Goal: Feedback & Contribution: Contribute content

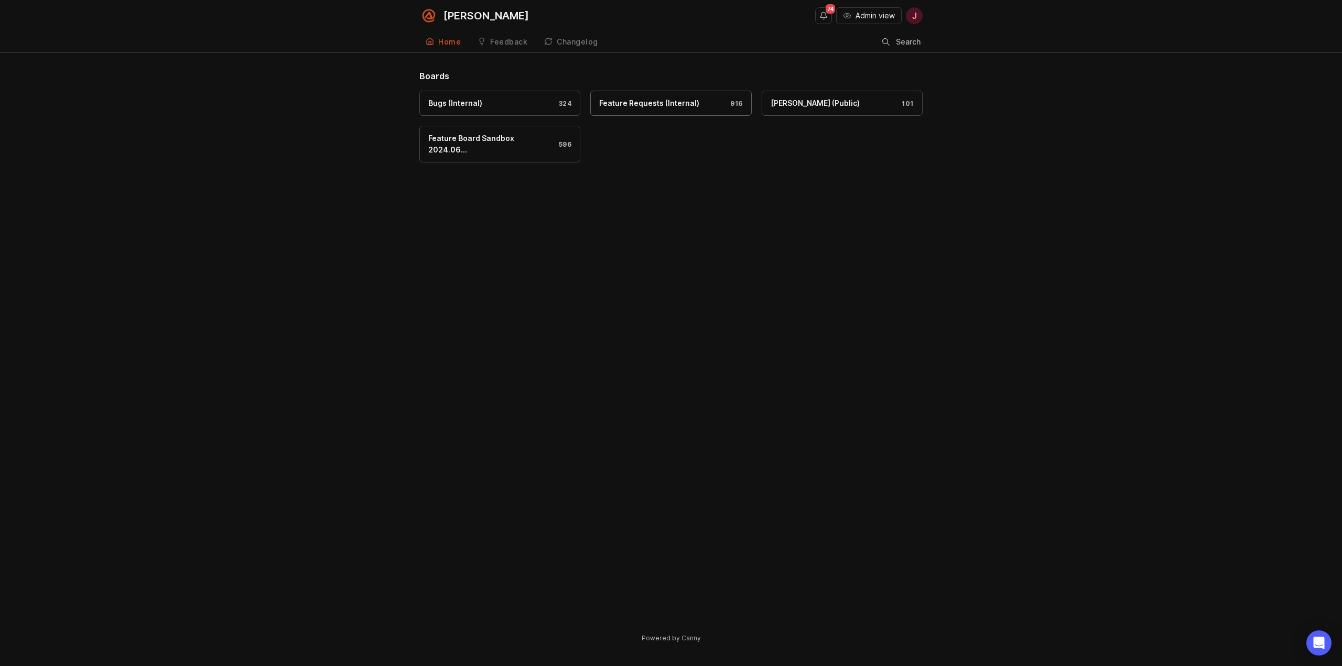
click at [662, 99] on div "Feature Requests (Internal)" at bounding box center [649, 104] width 100 height 12
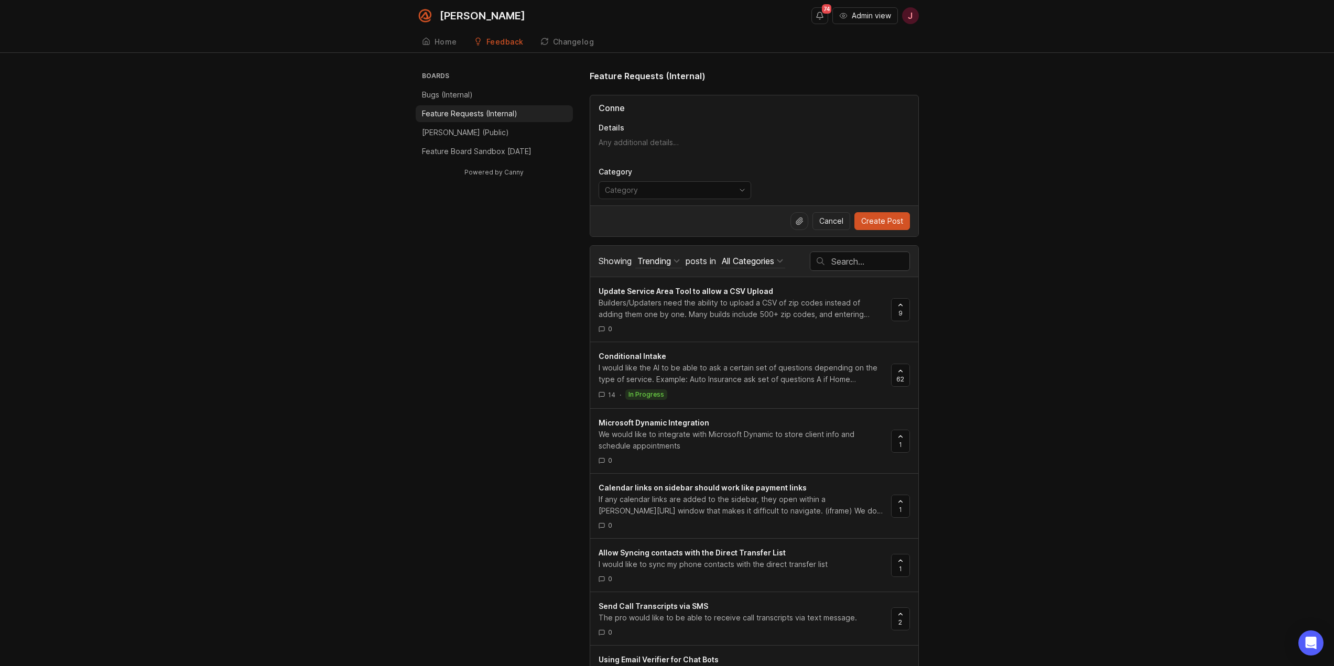
click at [633, 111] on input "Conne" at bounding box center [754, 108] width 311 height 13
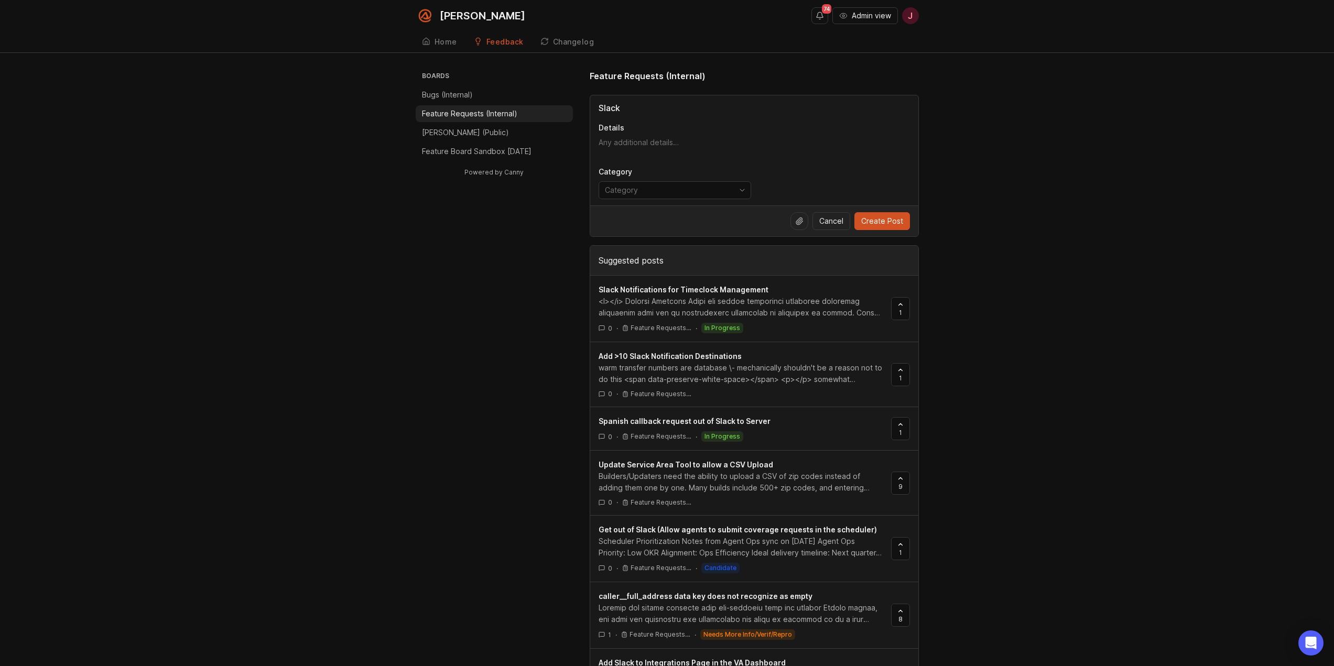
type input "Slack"
click at [1194, 458] on div "Boards Bugs (Internal) Feature Requests (Internal) [PERSON_NAME] (Public) Featu…" at bounding box center [667, 508] width 1334 height 877
click at [780, 111] on input "Slack" at bounding box center [754, 108] width 311 height 13
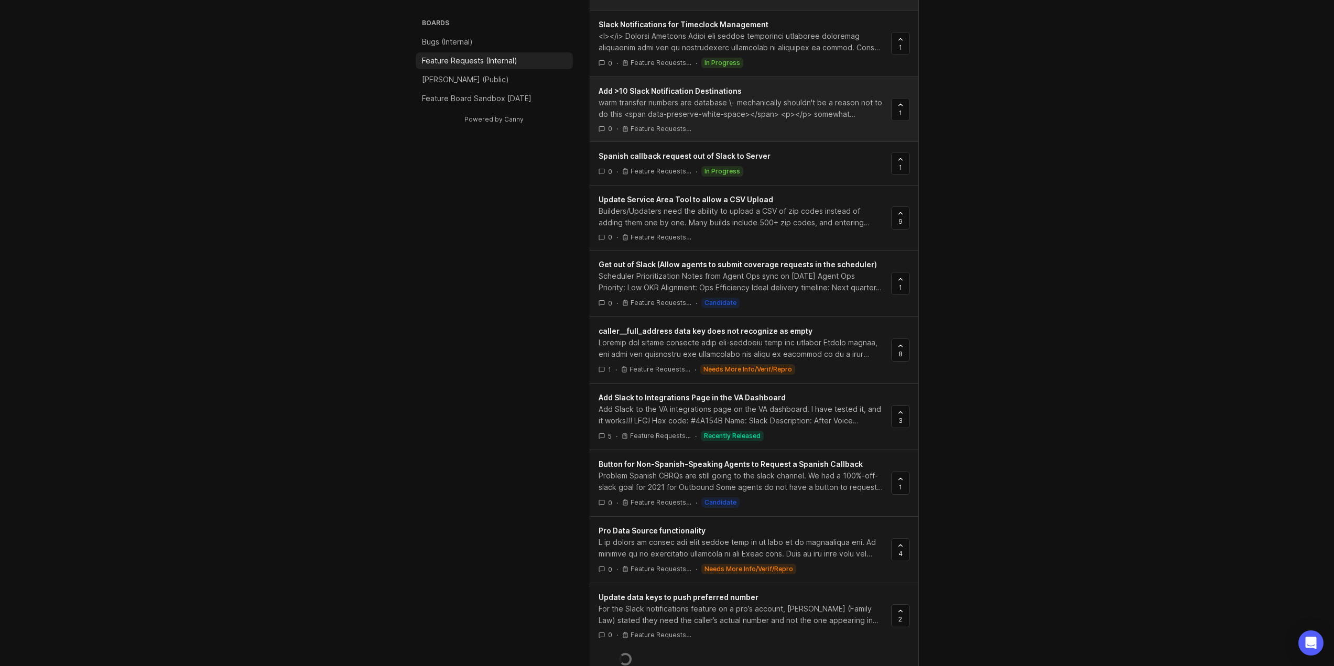
scroll to position [285, 0]
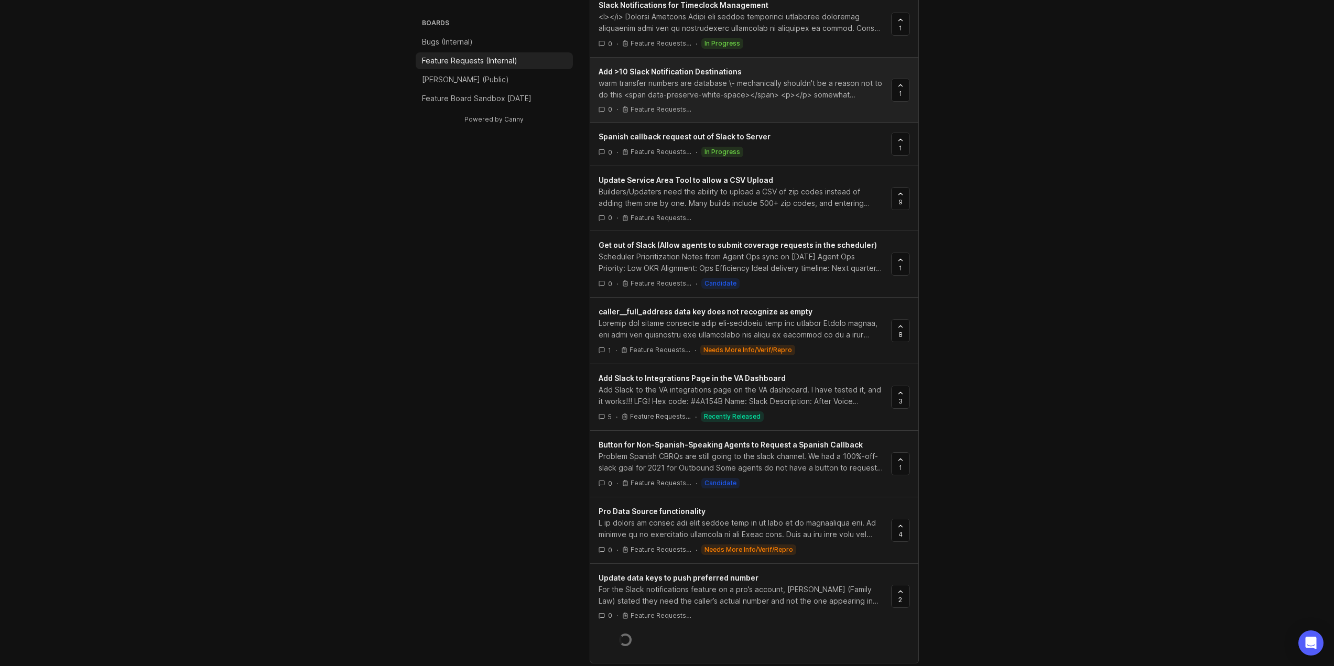
click at [780, 111] on link "Add >10 Slack Notification Destinations warm transfer numbers are database \- m…" at bounding box center [745, 90] width 293 height 48
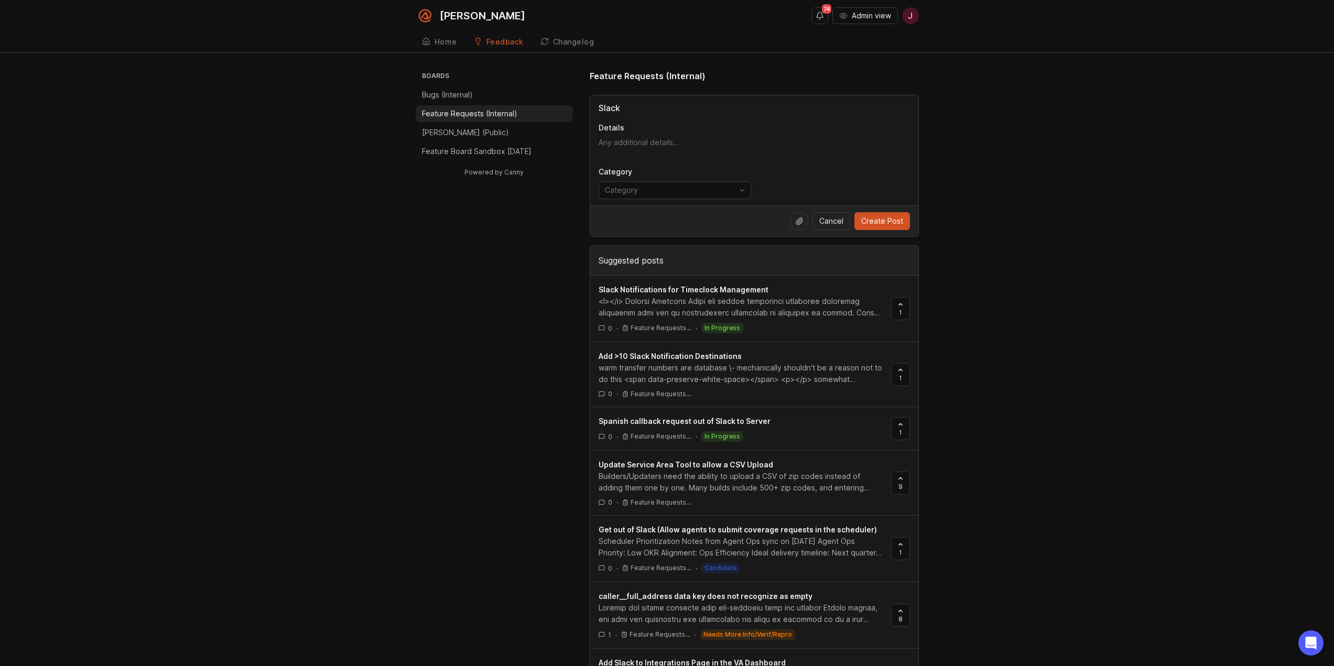
click at [660, 110] on input "Slack" at bounding box center [754, 108] width 311 height 13
click at [736, 193] on icon "toggle icon" at bounding box center [742, 190] width 17 height 8
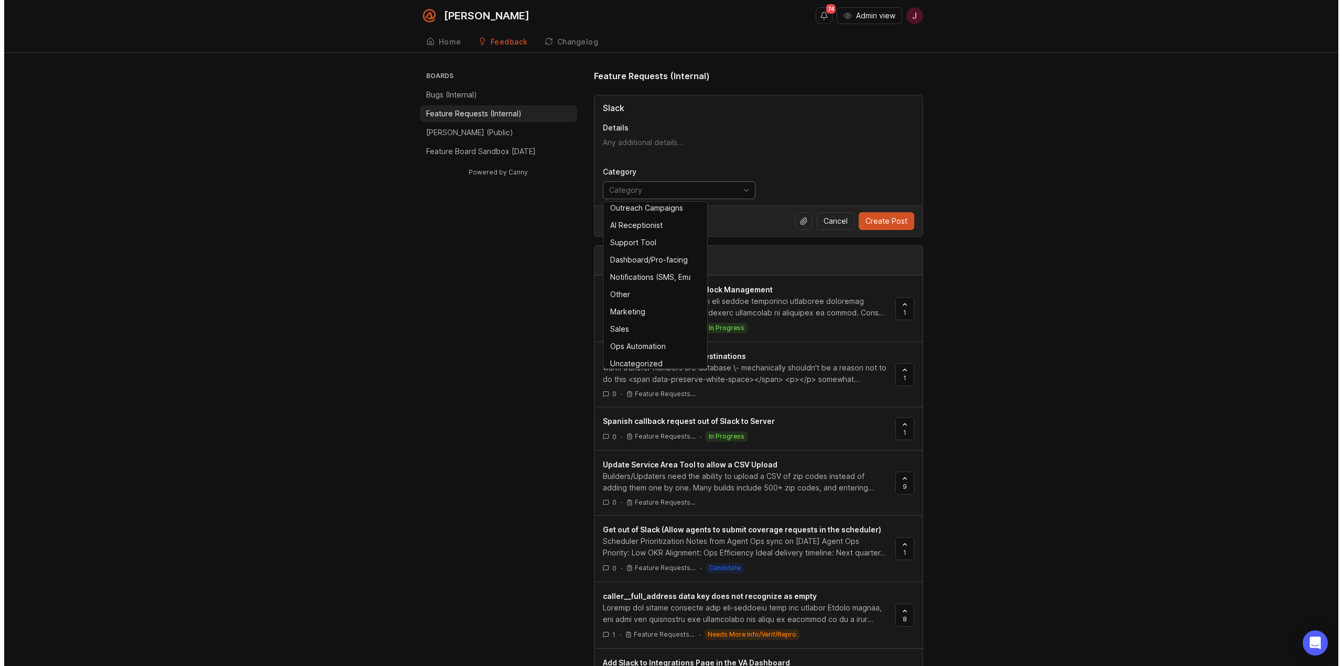
scroll to position [75, 0]
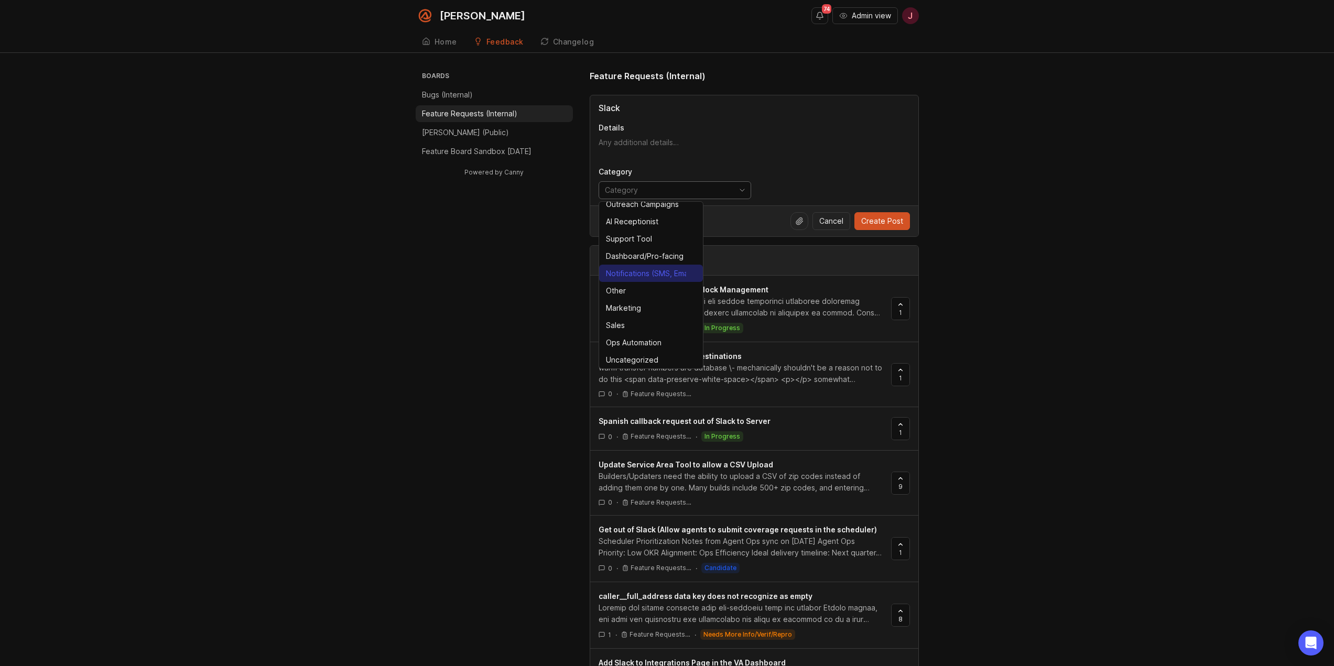
click at [647, 273] on div "Notifications (SMS, Email, etc.)" at bounding box center [646, 274] width 80 height 12
type input "Notifications (SMS, Email, etc.)"
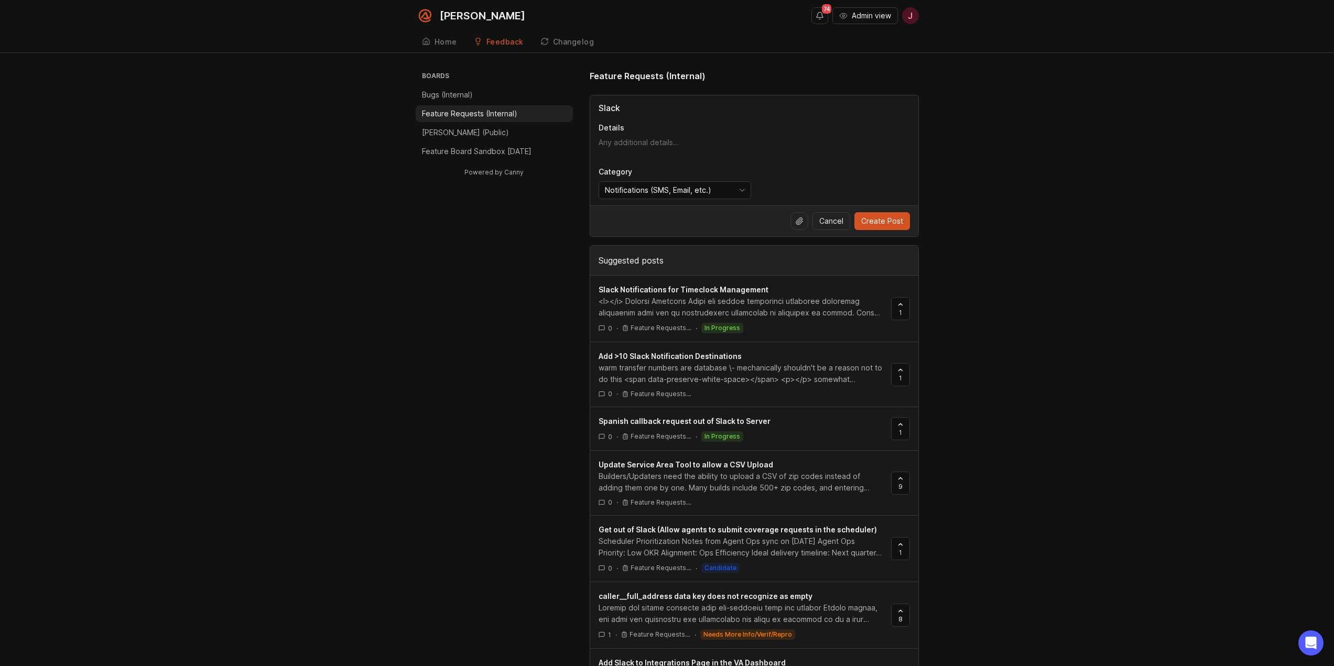
click at [650, 103] on input "Slack" at bounding box center [754, 108] width 311 height 13
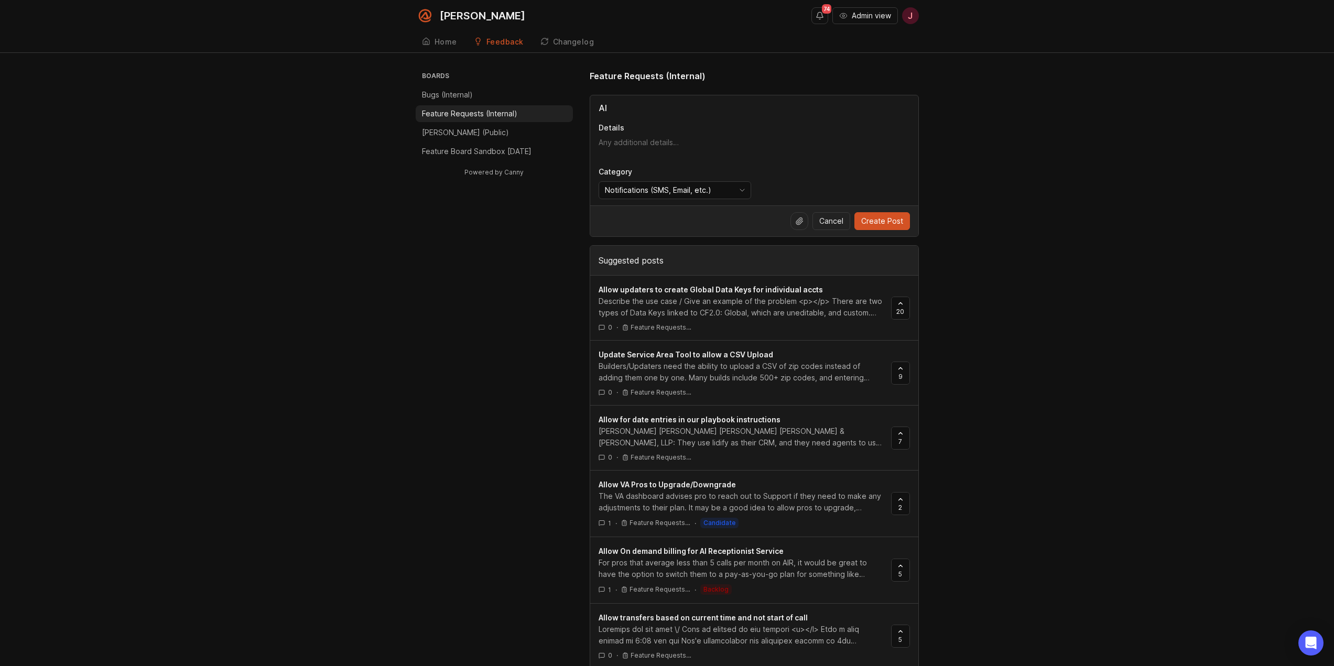
type input "A"
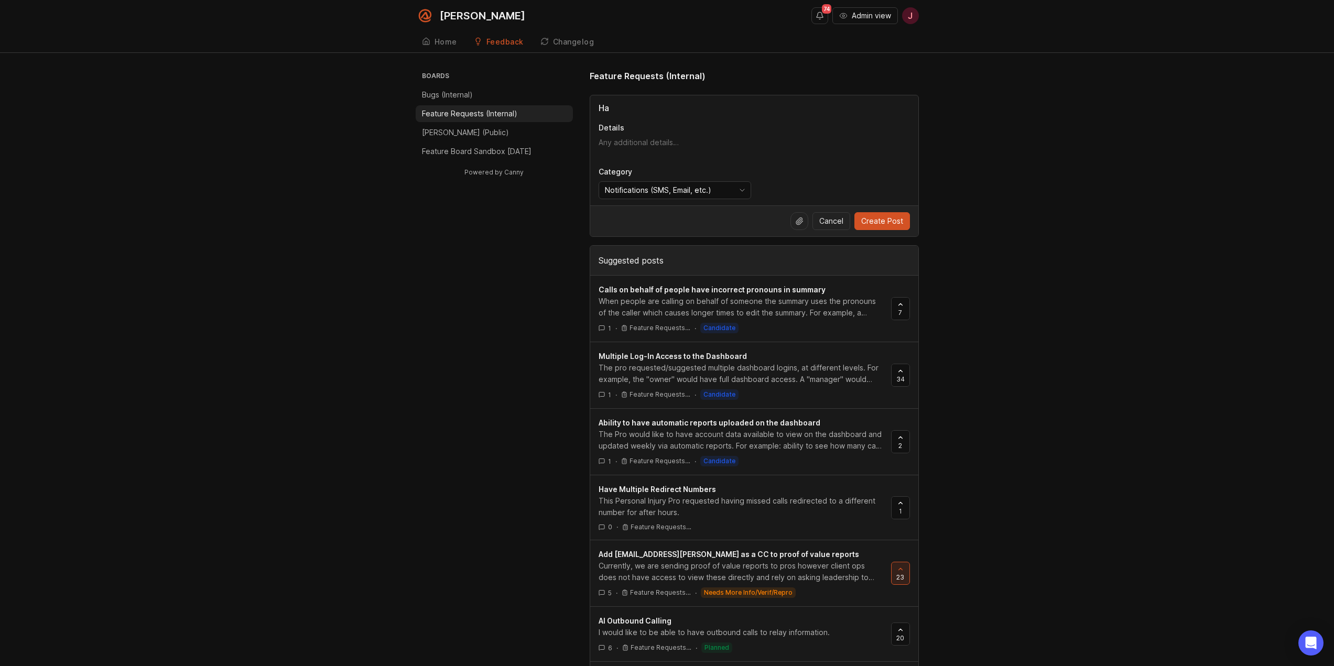
type input "H"
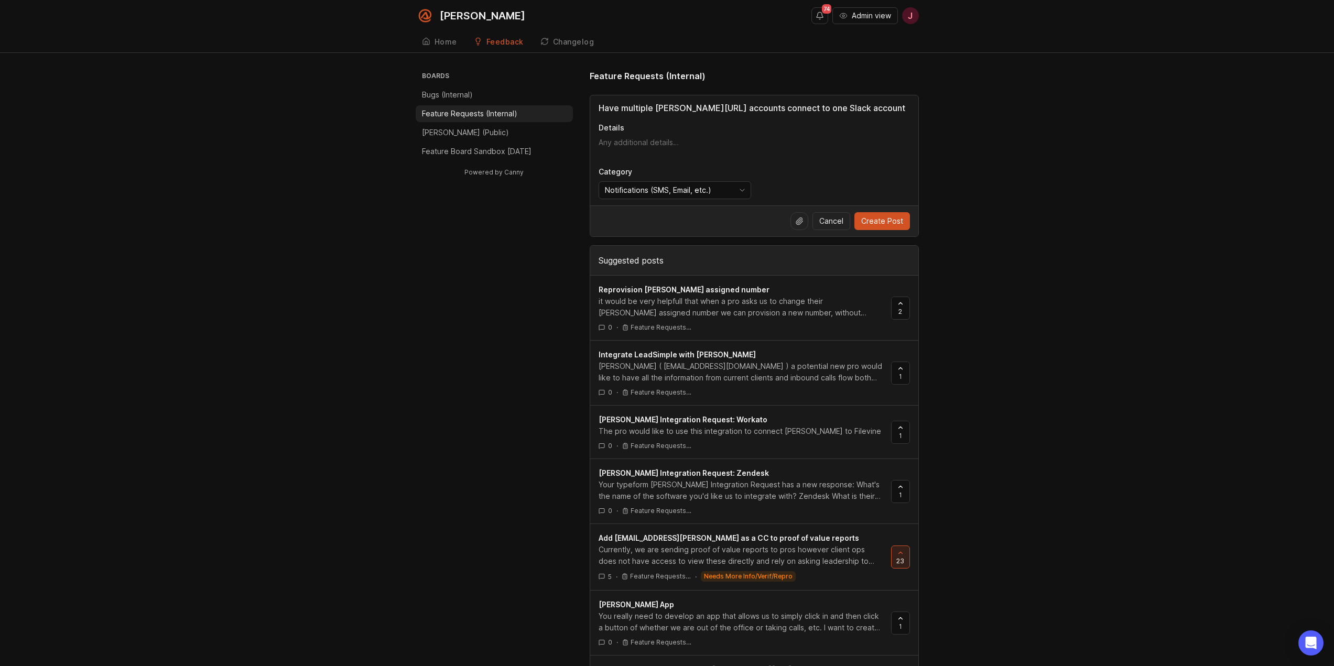
type input "Have multiple [PERSON_NAME][URL] accounts connect to one Slack account"
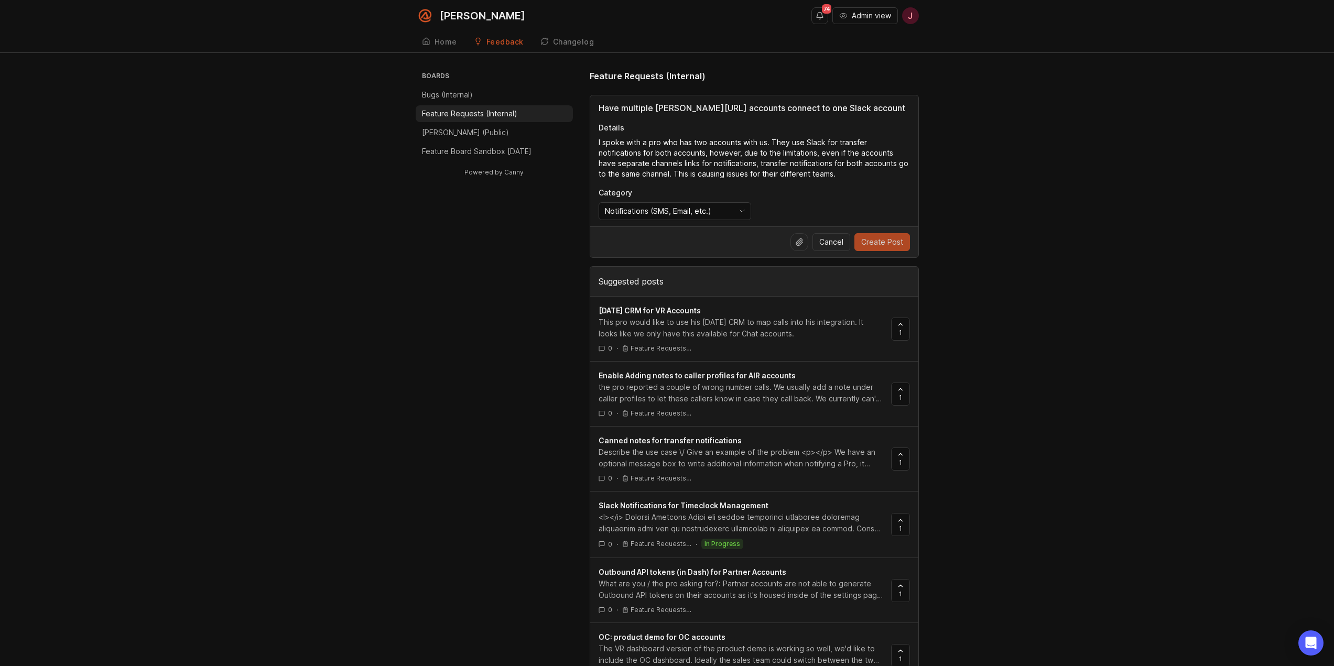
type textarea "I spoke with a pro who has two accounts with us. They use Slack for transfer no…"
click at [902, 242] on span "Create Post" at bounding box center [882, 242] width 42 height 10
